Goal: Communication & Community: Answer question/provide support

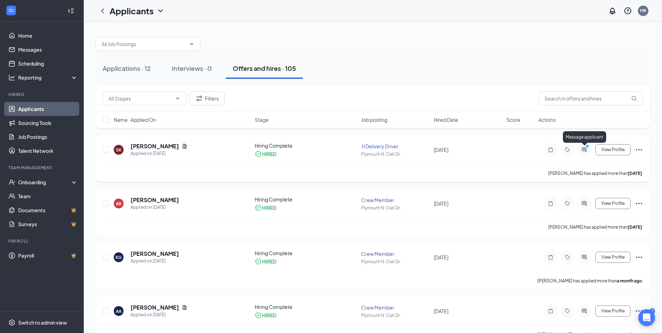
click at [581, 147] on icon "ActiveChat" at bounding box center [584, 150] width 8 height 6
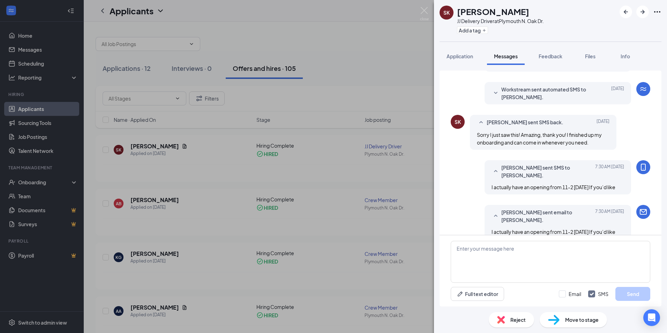
scroll to position [168, 0]
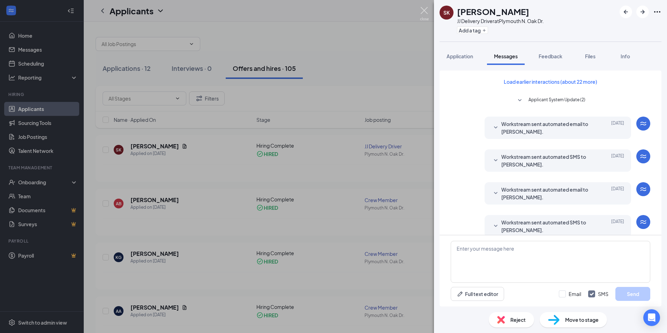
click at [424, 11] on img at bounding box center [424, 14] width 9 height 14
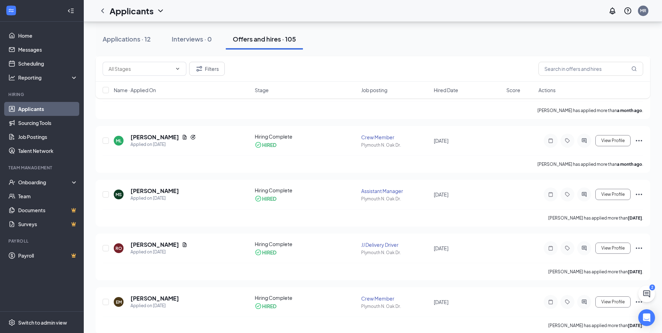
scroll to position [349, 0]
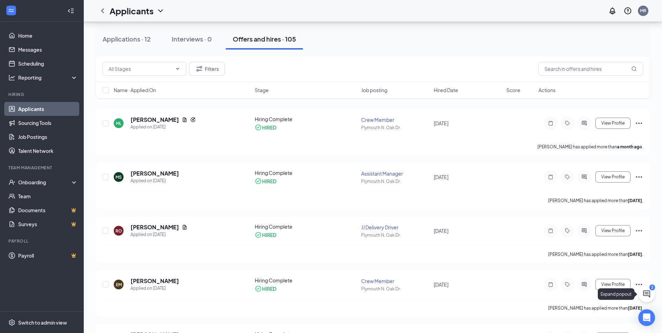
click at [654, 297] on button at bounding box center [646, 293] width 17 height 17
click at [538, 323] on h3 "SMS Messages" at bounding box center [531, 324] width 40 height 8
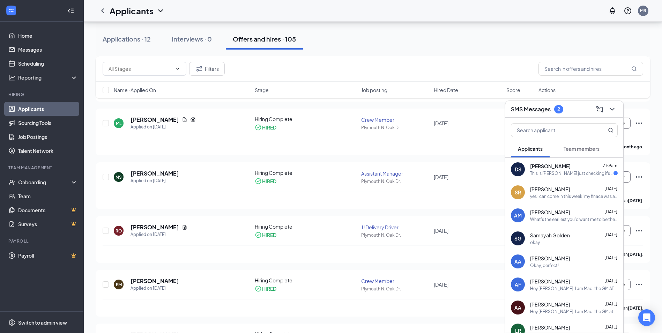
click at [563, 174] on div "This is [PERSON_NAME] just checking ifs the interview still available?" at bounding box center [571, 173] width 83 height 6
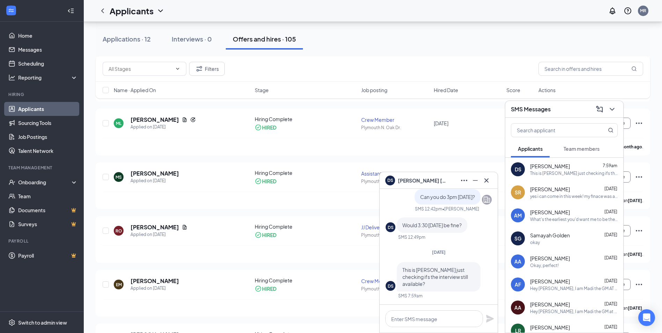
click at [427, 328] on div at bounding box center [438, 319] width 118 height 28
click at [428, 325] on textarea at bounding box center [434, 318] width 98 height 17
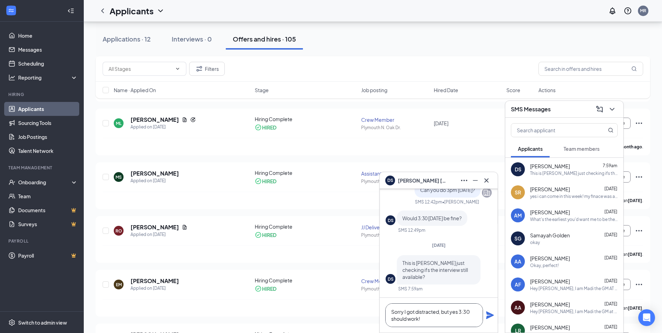
type textarea "Sorry I got distracted, but yes 3:30 should work!"
click at [487, 318] on icon "Plane" at bounding box center [490, 315] width 8 height 8
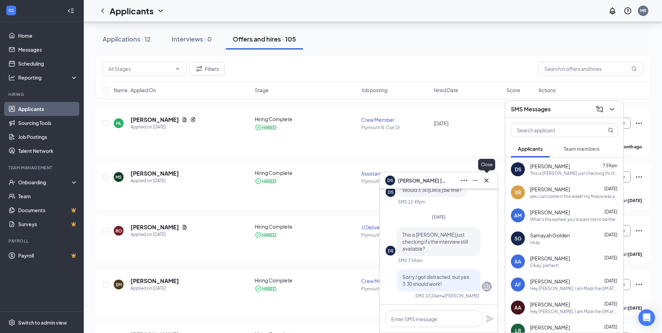
click at [486, 185] on button at bounding box center [486, 180] width 11 height 11
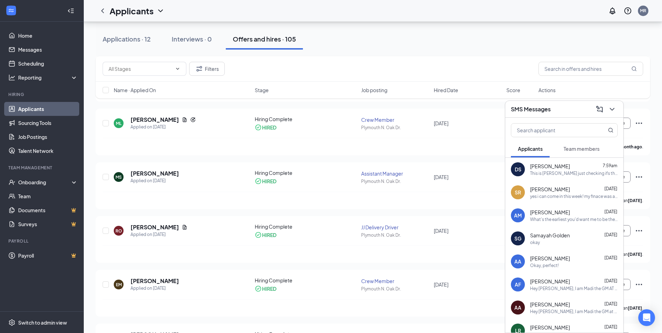
click at [573, 220] on div "What's the earliest you'd want me to be there" at bounding box center [574, 219] width 88 height 6
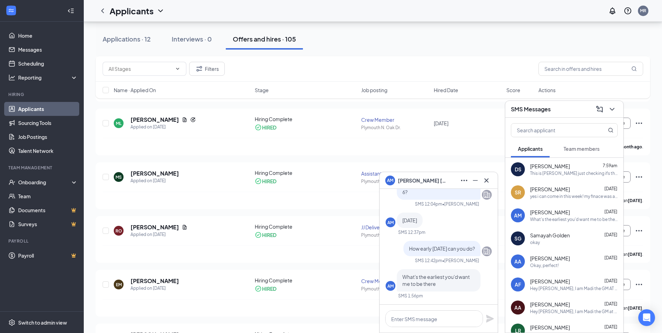
click at [436, 308] on div at bounding box center [438, 319] width 118 height 28
click at [433, 314] on textarea at bounding box center [434, 318] width 98 height 17
type textarea "Can you do 3pm?"
click at [486, 316] on icon "Plane" at bounding box center [490, 319] width 8 height 8
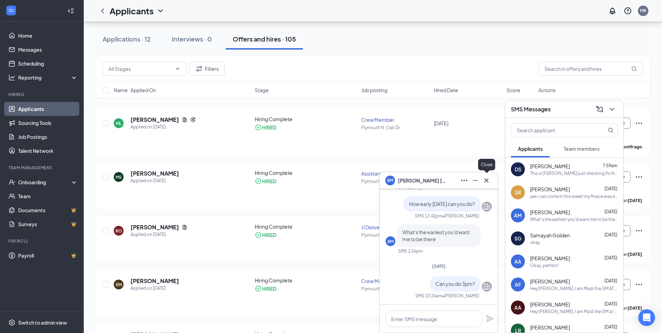
click at [486, 179] on icon "Cross" at bounding box center [486, 180] width 8 height 8
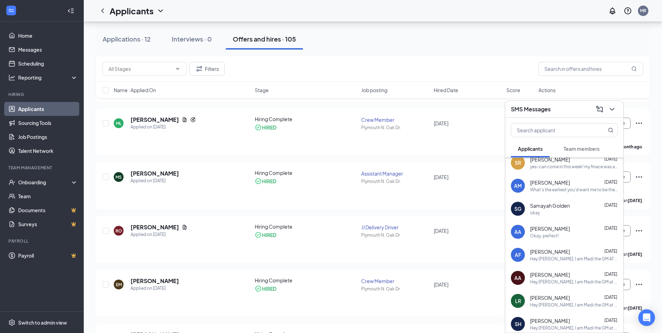
scroll to position [70, 0]
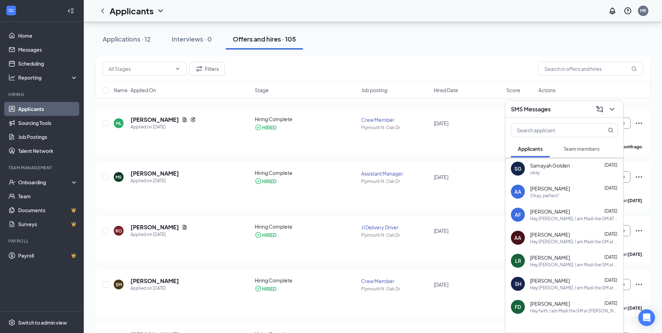
click at [584, 189] on div "[PERSON_NAME] [DATE]" at bounding box center [574, 188] width 88 height 7
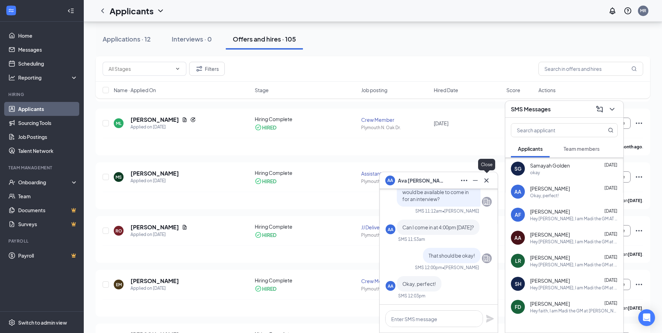
click at [488, 181] on icon "Cross" at bounding box center [486, 180] width 8 height 8
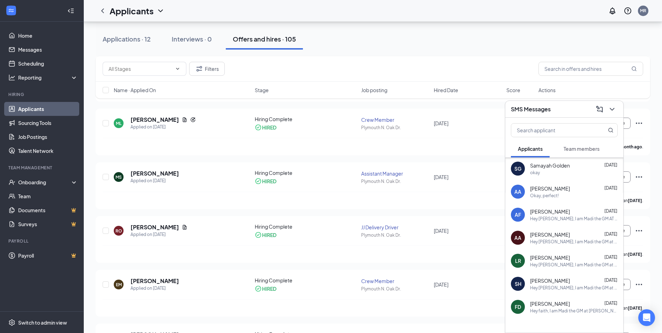
click at [556, 210] on span "[PERSON_NAME]" at bounding box center [550, 211] width 40 height 7
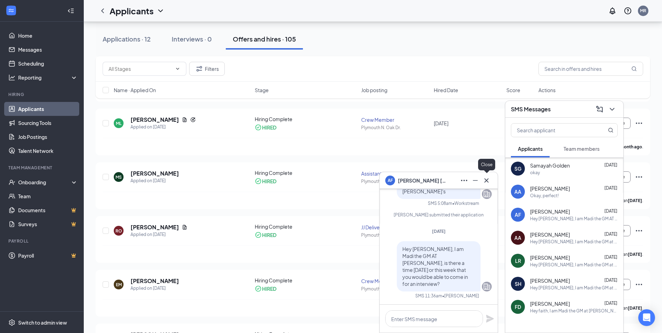
click at [485, 182] on icon "Cross" at bounding box center [486, 180] width 8 height 8
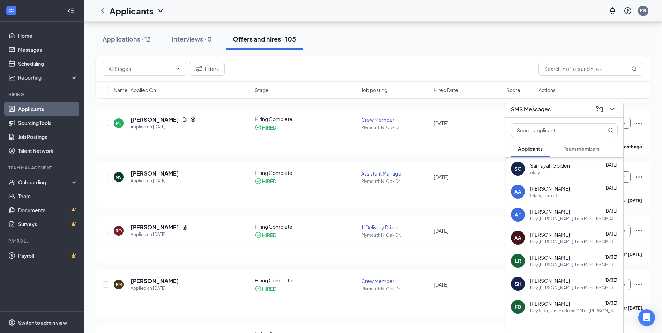
scroll to position [90, 0]
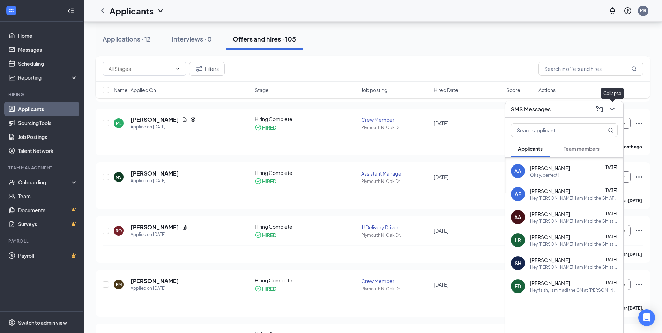
click at [611, 111] on icon "ChevronDown" at bounding box center [612, 109] width 8 height 8
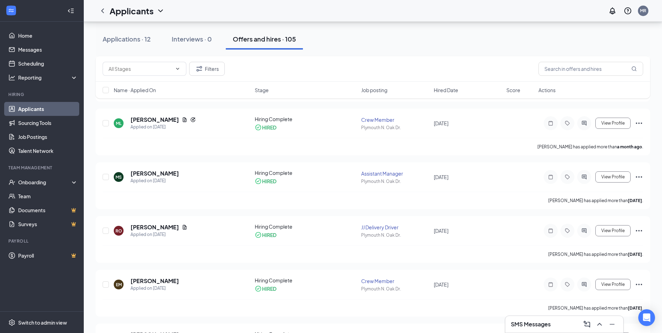
scroll to position [0, 0]
click at [617, 326] on button at bounding box center [611, 323] width 11 height 11
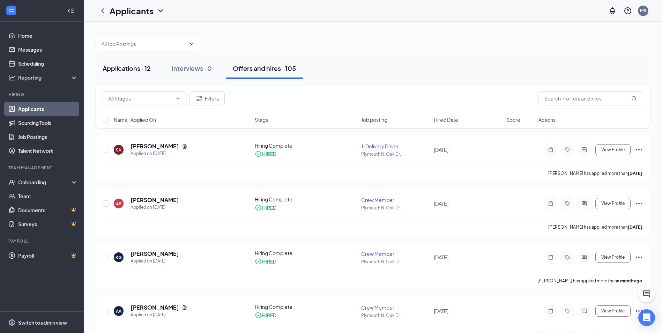
click at [127, 68] on div "Applications · 12" at bounding box center [127, 68] width 48 height 9
